Goal: Information Seeking & Learning: Find specific fact

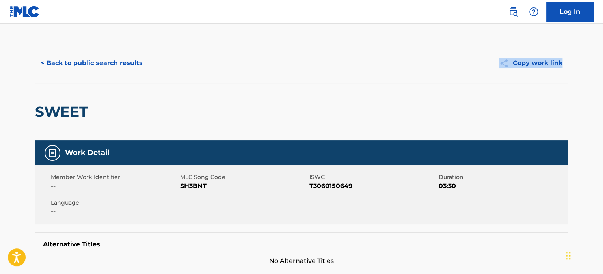
click at [117, 62] on button "< Back to public search results" at bounding box center [91, 63] width 113 height 20
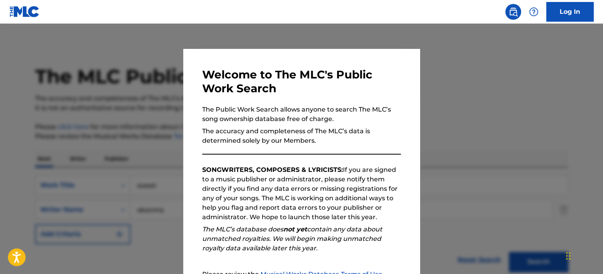
scroll to position [119, 0]
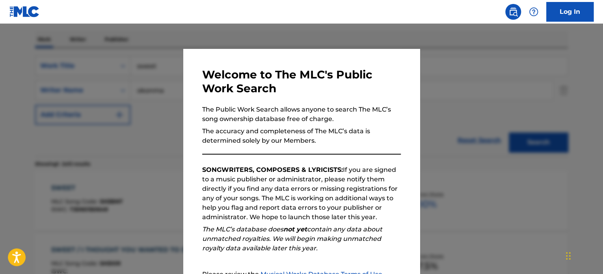
click at [113, 99] on div at bounding box center [301, 161] width 603 height 274
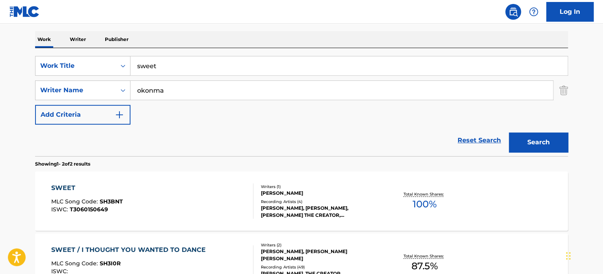
drag, startPoint x: 158, startPoint y: 66, endPoint x: 147, endPoint y: 66, distance: 10.2
click at [150, 66] on input "sweet" at bounding box center [348, 65] width 437 height 19
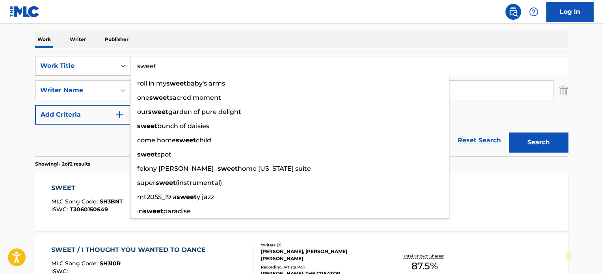
click at [170, 63] on input "sweet" at bounding box center [348, 65] width 437 height 19
drag, startPoint x: 169, startPoint y: 65, endPoint x: 71, endPoint y: 55, distance: 98.6
click at [71, 55] on div "SearchWithCriteria6ea9367e-4292-4901-a133-2d7a45291683 Work Title sweet roll in…" at bounding box center [301, 102] width 533 height 108
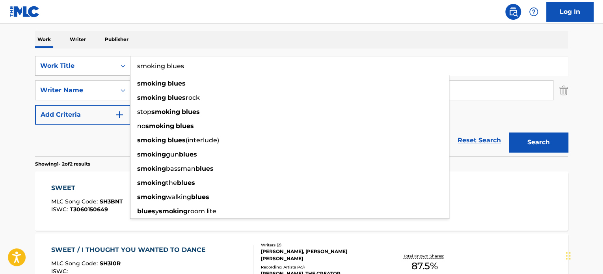
type input "smoking blues"
click at [152, 44] on div "Work Writer Publisher" at bounding box center [301, 39] width 533 height 17
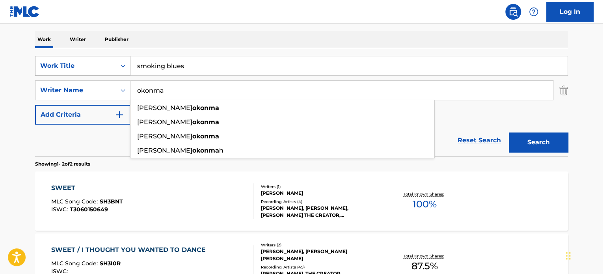
drag, startPoint x: 173, startPoint y: 93, endPoint x: 67, endPoint y: 74, distance: 106.8
click at [67, 74] on div "SearchWithCriteria6ea9367e-4292-4901-a133-2d7a45291683 Work Title smoking blues…" at bounding box center [301, 90] width 533 height 69
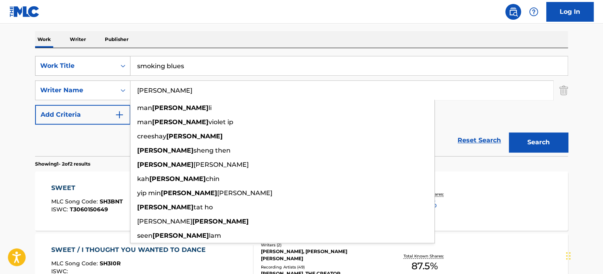
type input "[PERSON_NAME]"
click at [509, 132] on button "Search" at bounding box center [538, 142] width 59 height 20
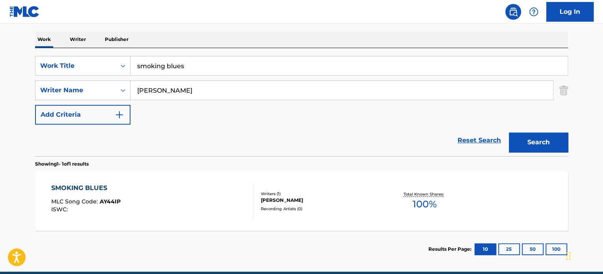
click at [77, 185] on div "SMOKING BLUES" at bounding box center [85, 187] width 69 height 9
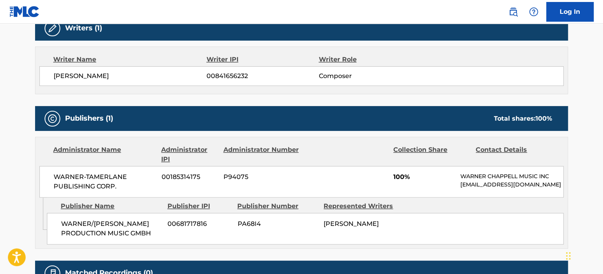
scroll to position [260, 0]
